Goal: Information Seeking & Learning: Learn about a topic

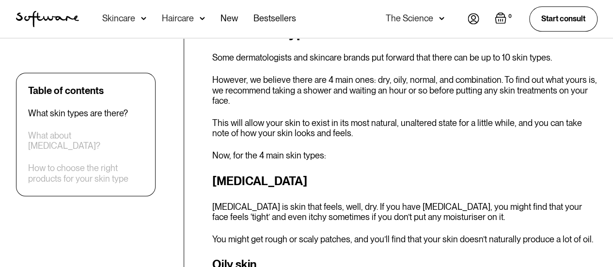
scroll to position [429, 0]
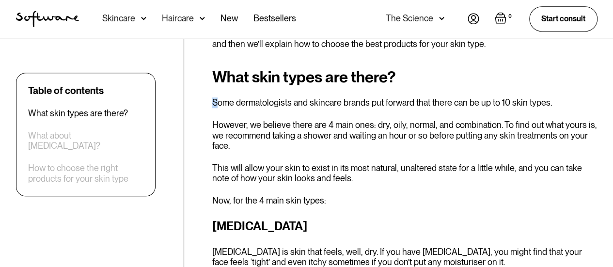
click at [215, 97] on p "‍Some dermatologists and skincare brands put forward that there can be up to 10…" at bounding box center [404, 102] width 385 height 11
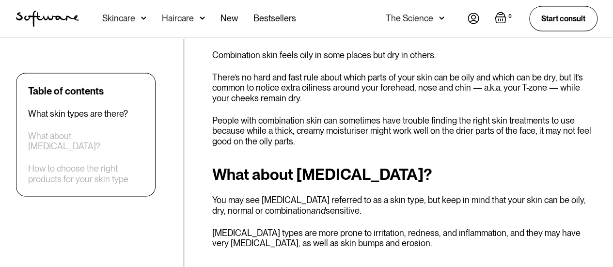
scroll to position [912, 0]
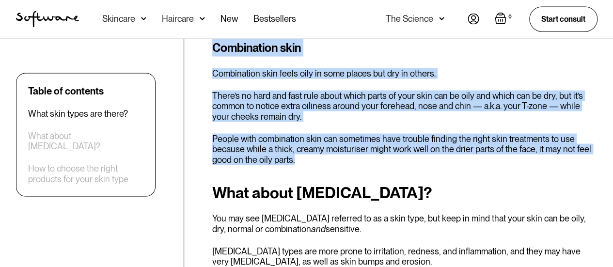
drag, startPoint x: 211, startPoint y: 96, endPoint x: 322, endPoint y: 148, distance: 122.2
copy div "‍Some dermatologists and skincare brands put forward that there can be up to 10…"
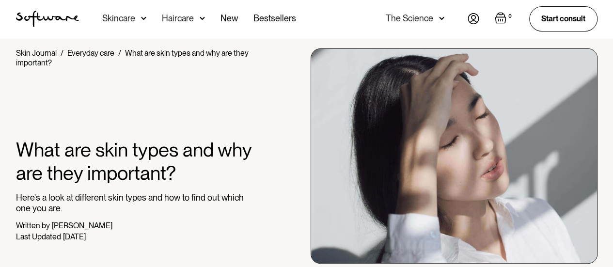
scroll to position [29, 0]
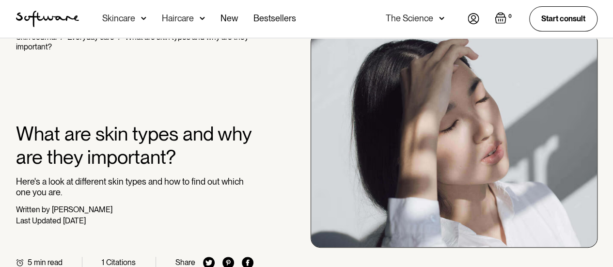
click at [44, 31] on div "Acne Ageing Pigmentation Everyday care Hair Loss Learn Skincare Custom Formulas…" at bounding box center [306, 19] width 604 height 38
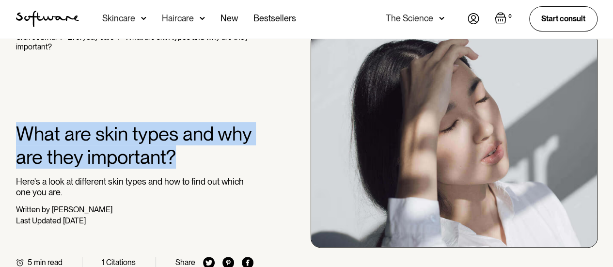
drag, startPoint x: 21, startPoint y: 135, endPoint x: 176, endPoint y: 166, distance: 158.1
click at [176, 166] on h1 "What are skin types and why are they important?" at bounding box center [135, 145] width 238 height 46
copy h1 "What are skin types and why are they important?"
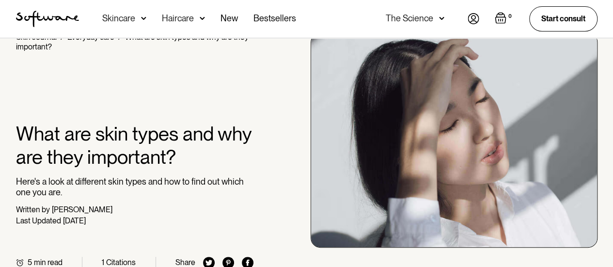
click at [223, 71] on div at bounding box center [135, 87] width 238 height 70
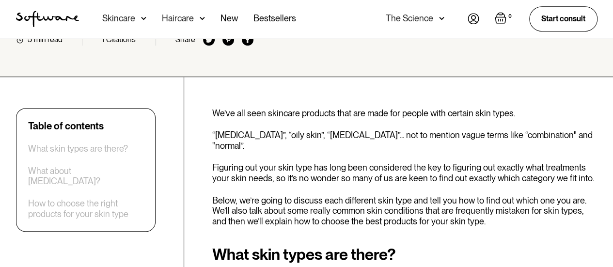
scroll to position [0, 0]
